Goal: Task Accomplishment & Management: Use online tool/utility

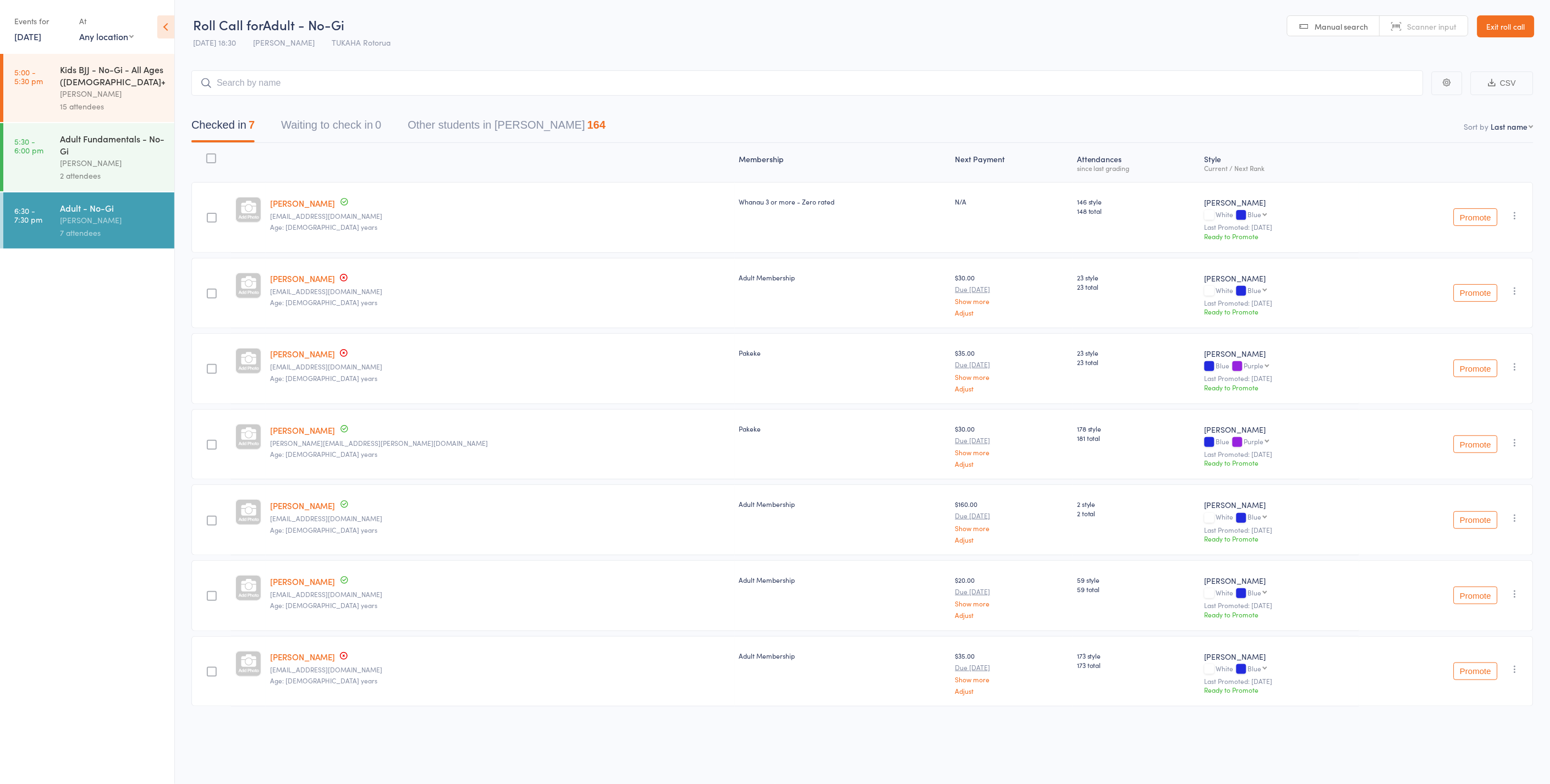
click at [293, 85] on input "search" at bounding box center [807, 83] width 1232 height 25
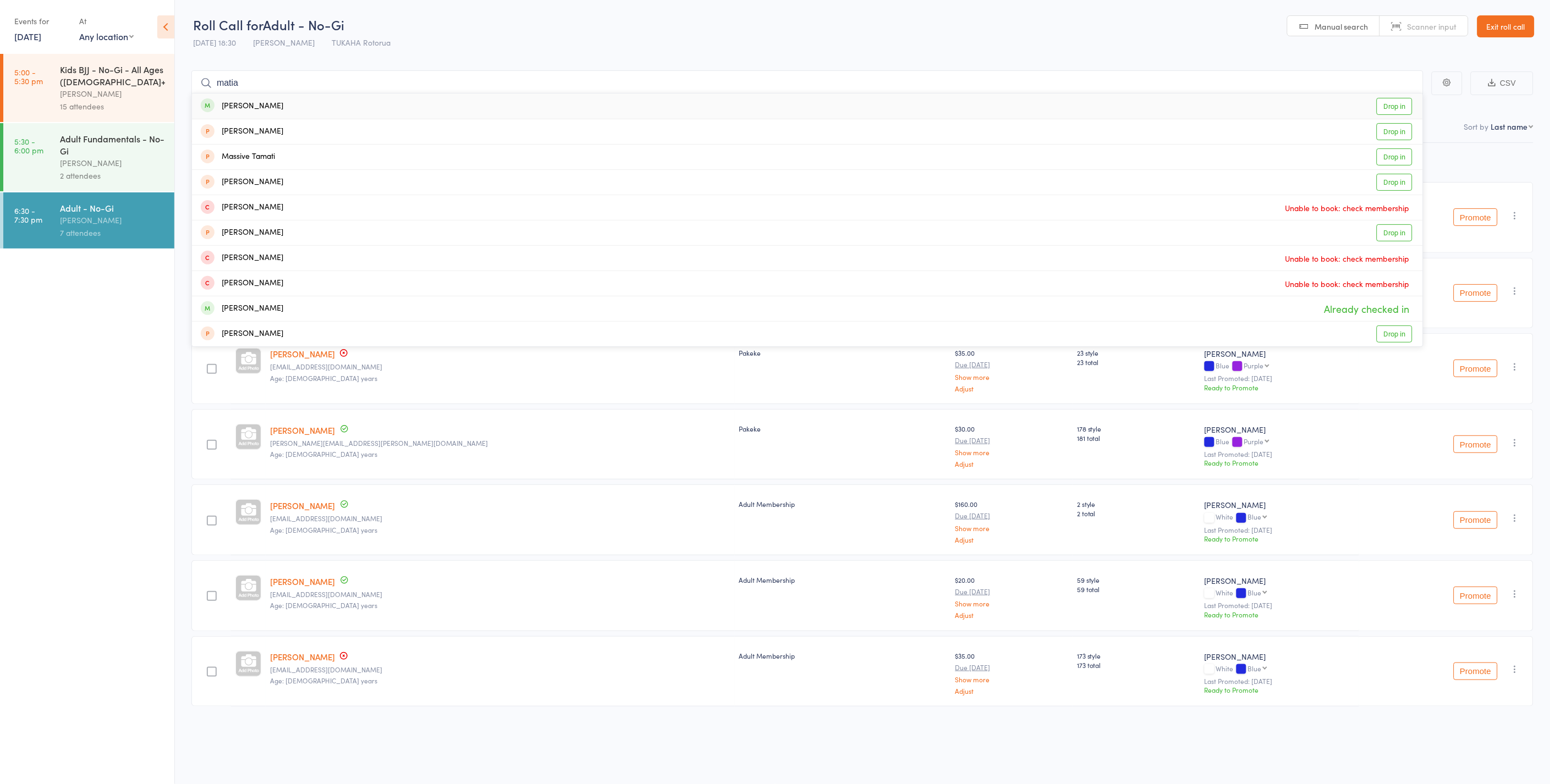
type input "matia"
click at [1403, 106] on link "Drop in" at bounding box center [1395, 106] width 36 height 17
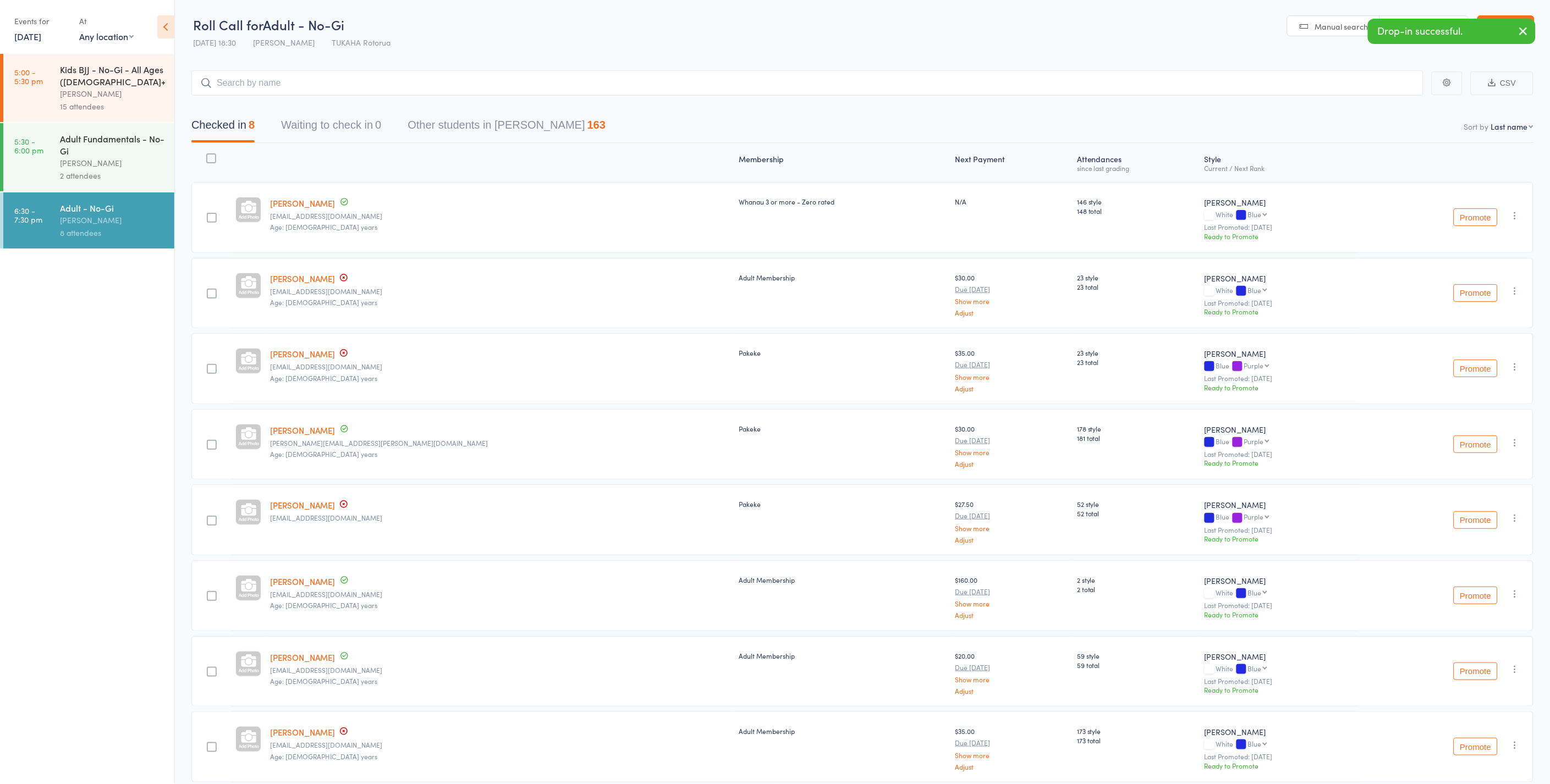
click at [39, 33] on link "[DATE]" at bounding box center [28, 36] width 27 height 12
click at [99, 118] on span "17" at bounding box center [101, 121] width 9 height 9
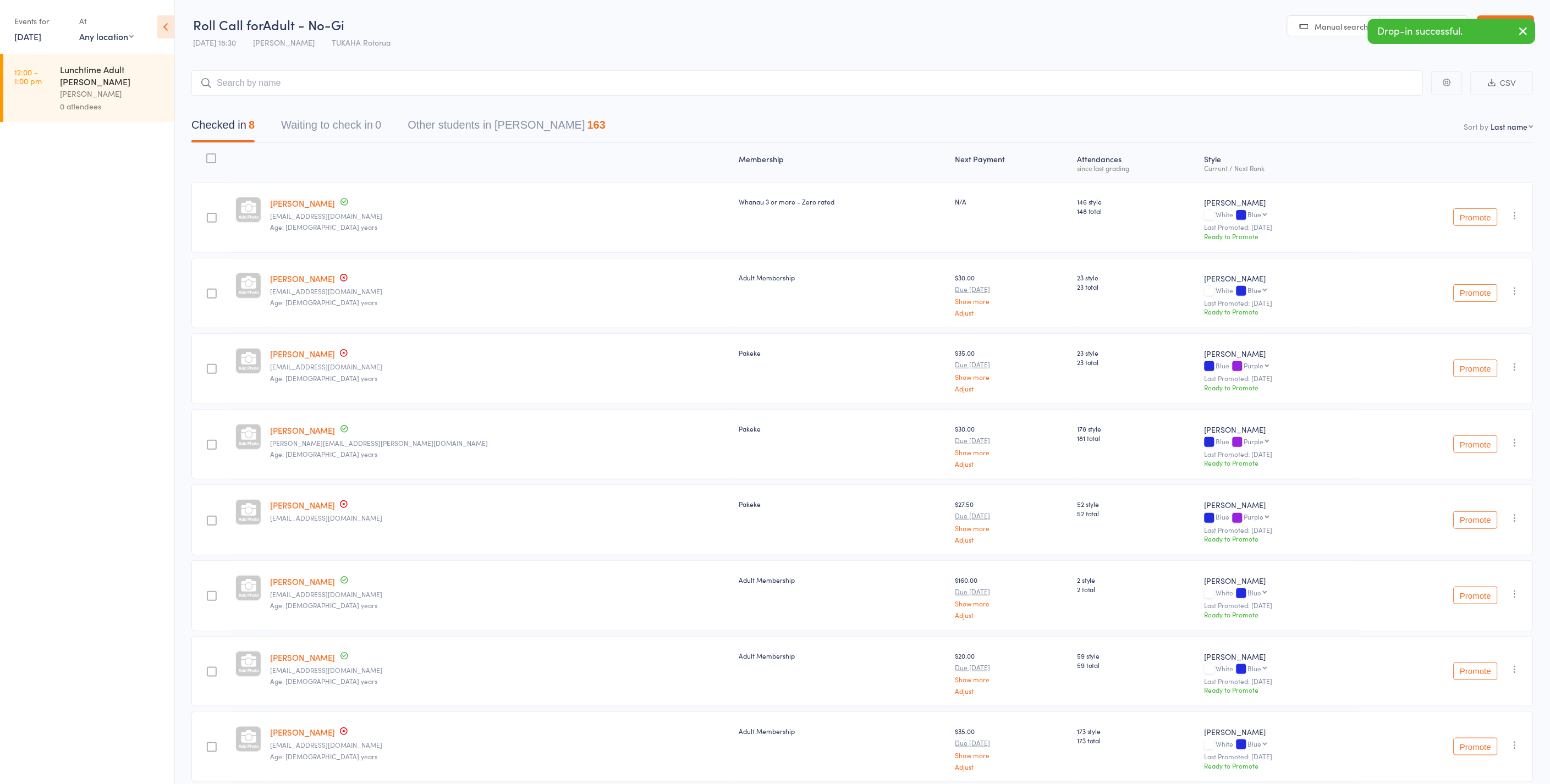
click at [46, 88] on link "12:00 - 1:00 pm Lunchtime Adult Jiu Jitsu Anaru Grant 0 attendees" at bounding box center [89, 88] width 171 height 68
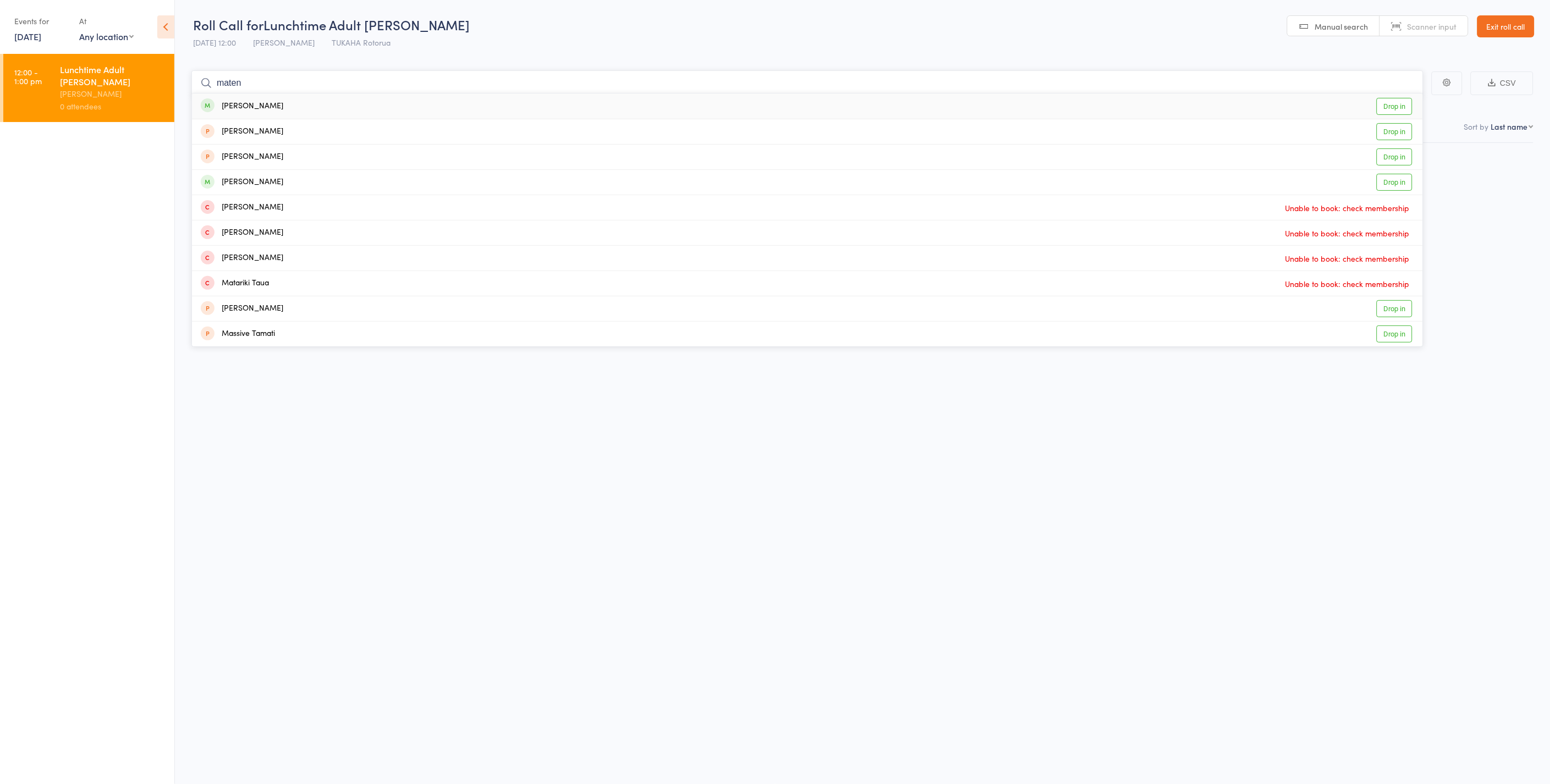
type input "maten"
click at [1395, 106] on link "Drop in" at bounding box center [1395, 106] width 36 height 17
type input "matia"
click at [1395, 106] on link "Drop in" at bounding box center [1395, 106] width 36 height 17
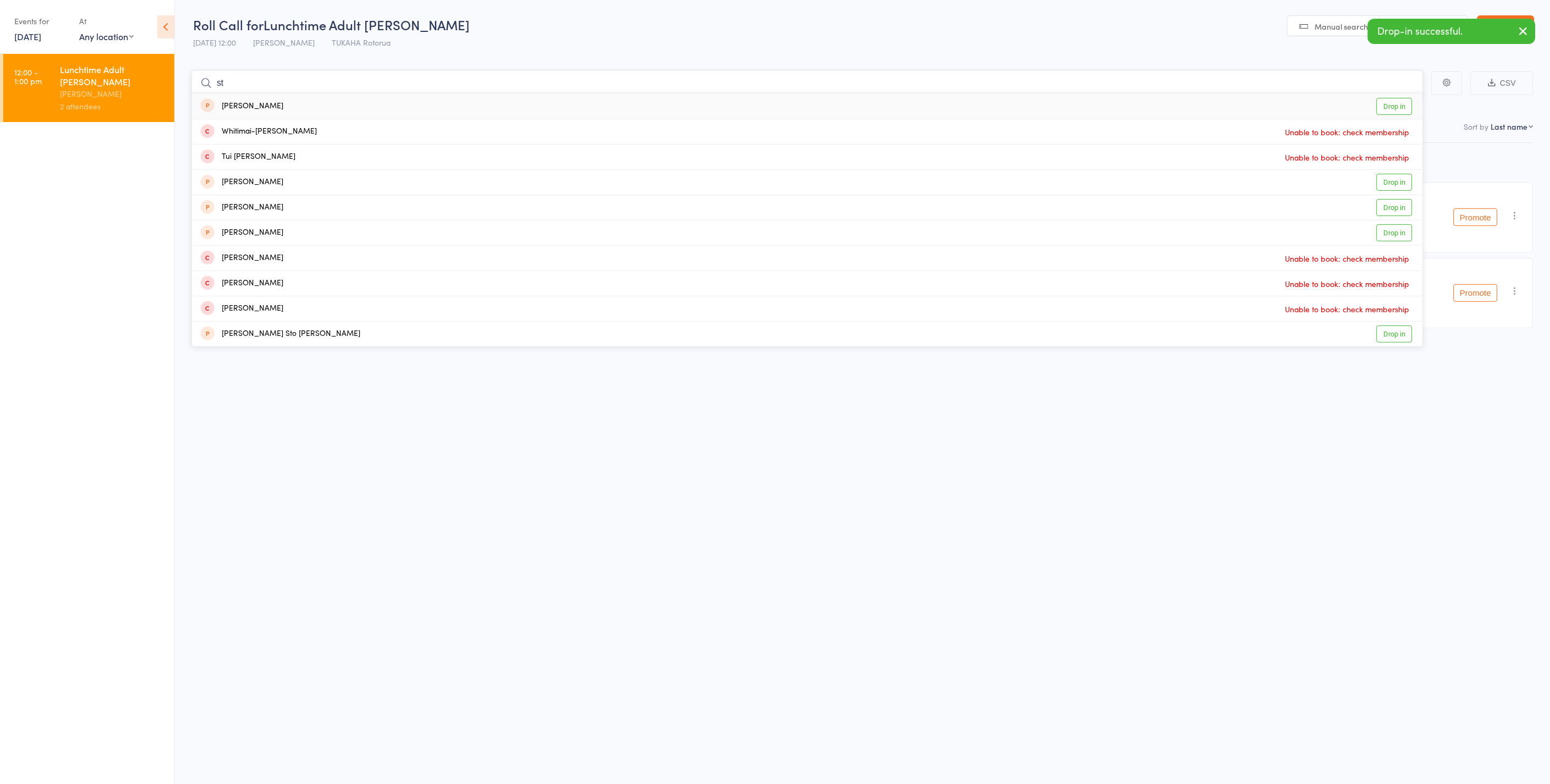
type input "s"
